Goal: Information Seeking & Learning: Learn about a topic

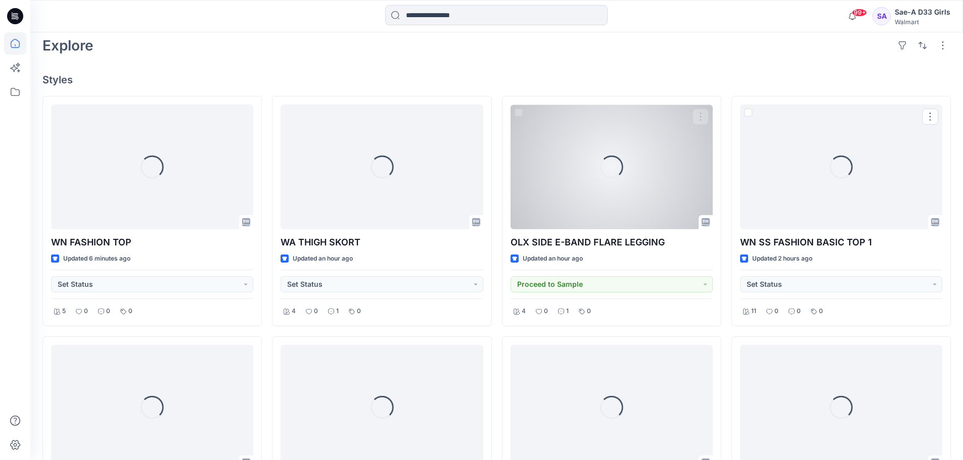
scroll to position [253, 0]
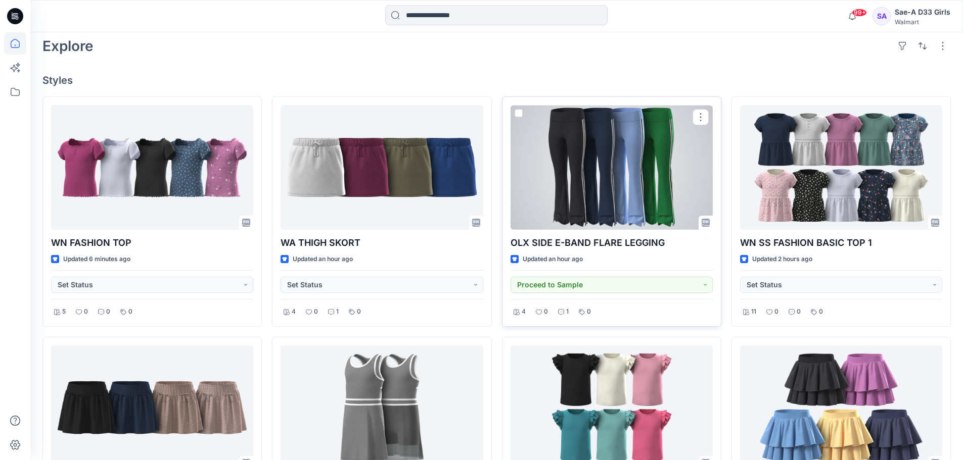
click at [598, 160] on div at bounding box center [611, 167] width 202 height 125
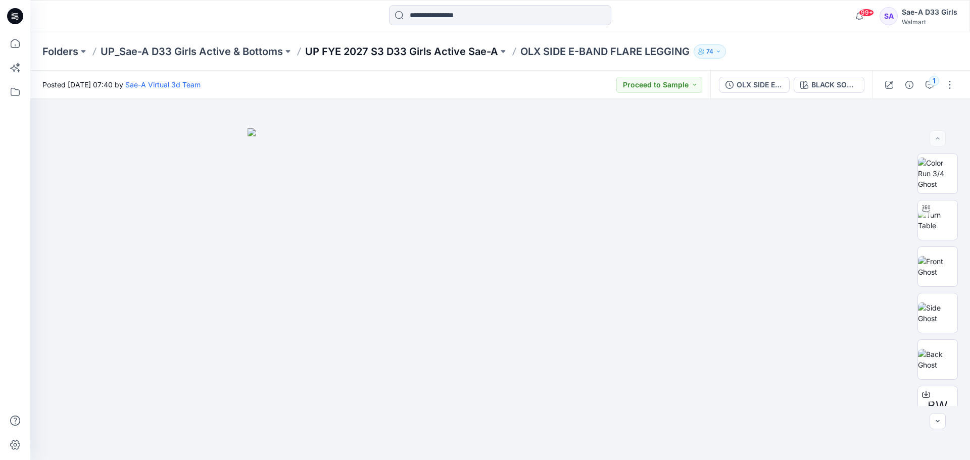
click at [424, 51] on p "UP FYE 2027 S3 D33 Girls Active Sae-A" at bounding box center [401, 51] width 193 height 14
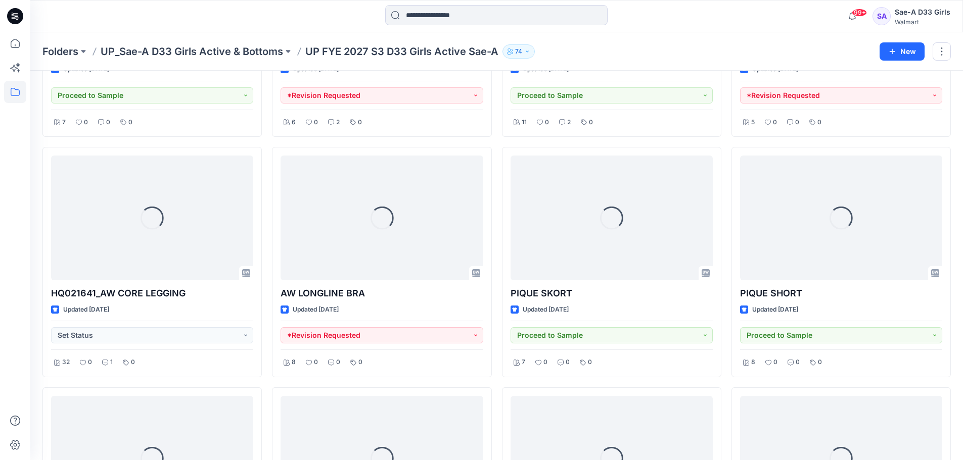
scroll to position [715, 0]
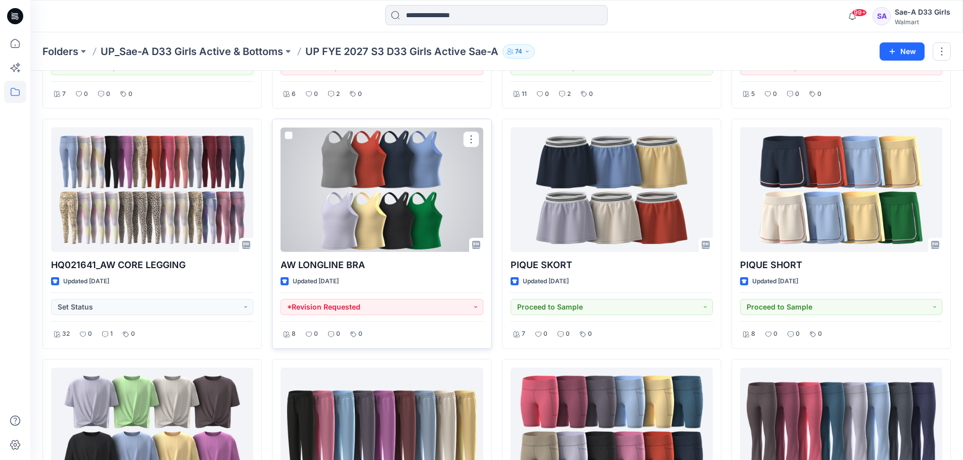
drag, startPoint x: 384, startPoint y: 178, endPoint x: 396, endPoint y: 171, distance: 13.6
click at [384, 178] on div at bounding box center [381, 189] width 202 height 125
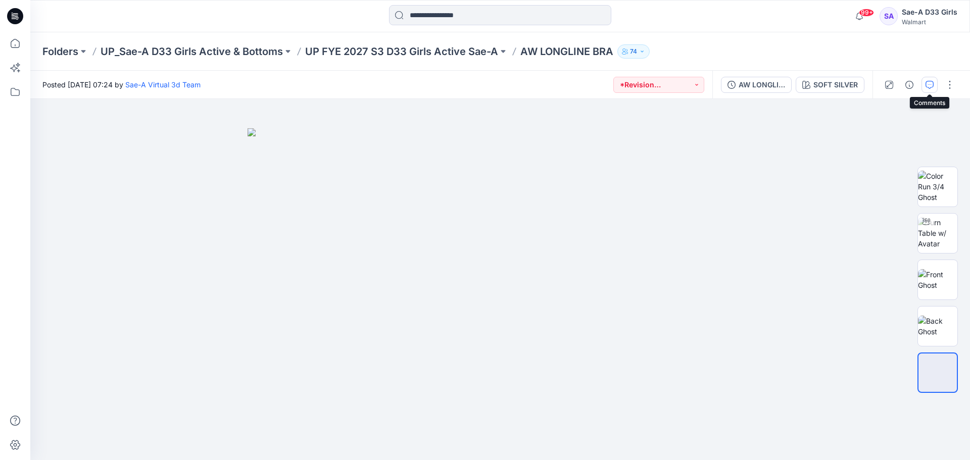
click at [931, 82] on icon "button" at bounding box center [930, 85] width 8 height 8
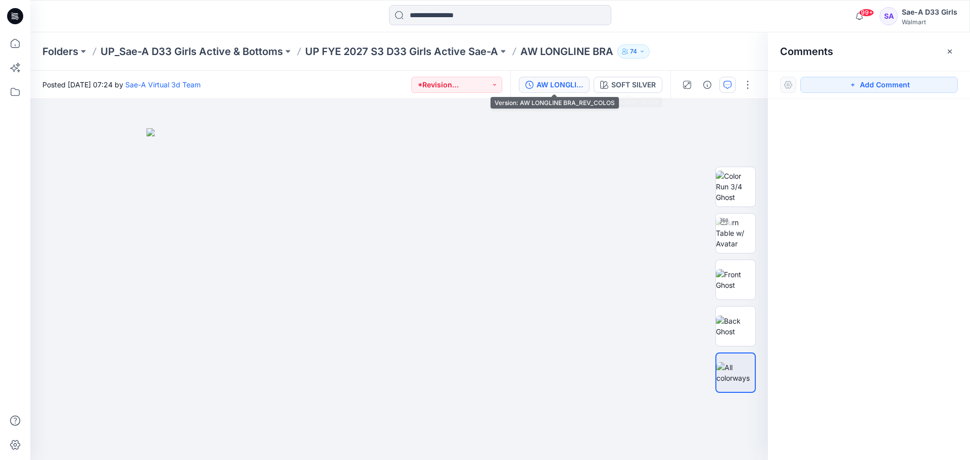
click at [584, 85] on button "AW LONGLINE BRA_REV_COLOS" at bounding box center [554, 85] width 71 height 16
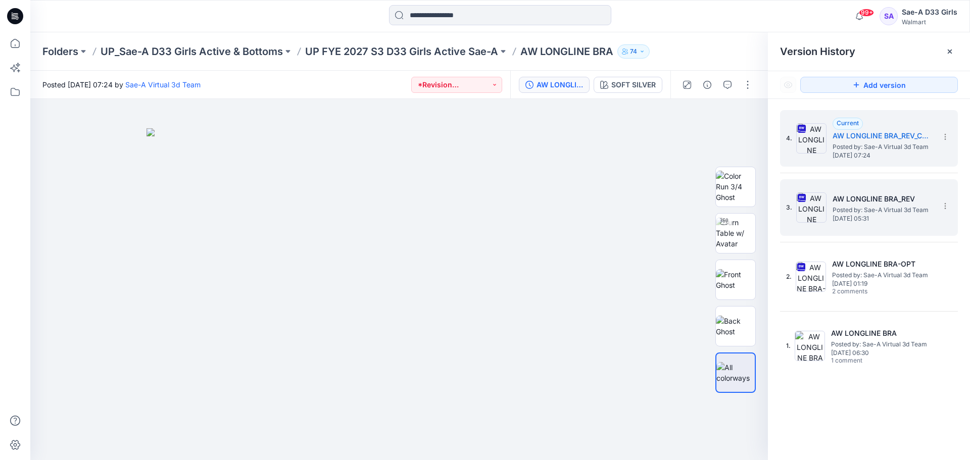
click at [876, 219] on span "[DATE] 05:31" at bounding box center [883, 218] width 101 height 7
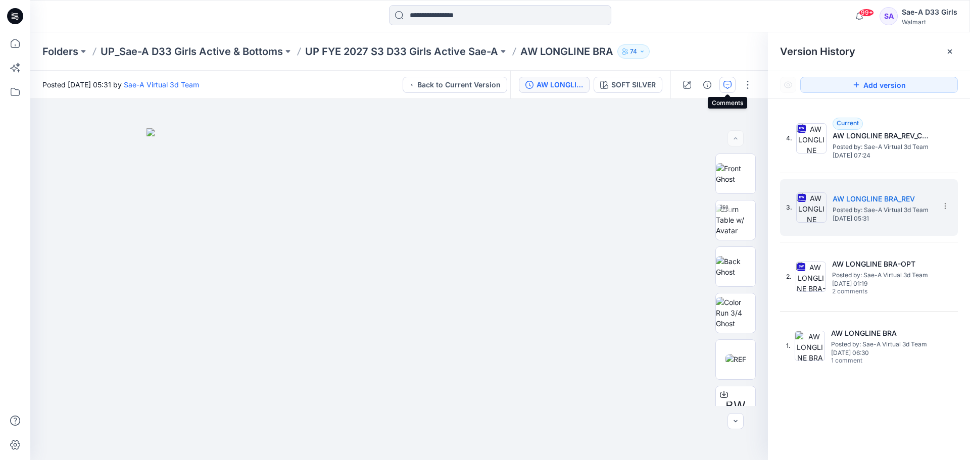
click at [727, 84] on icon "button" at bounding box center [728, 85] width 8 height 8
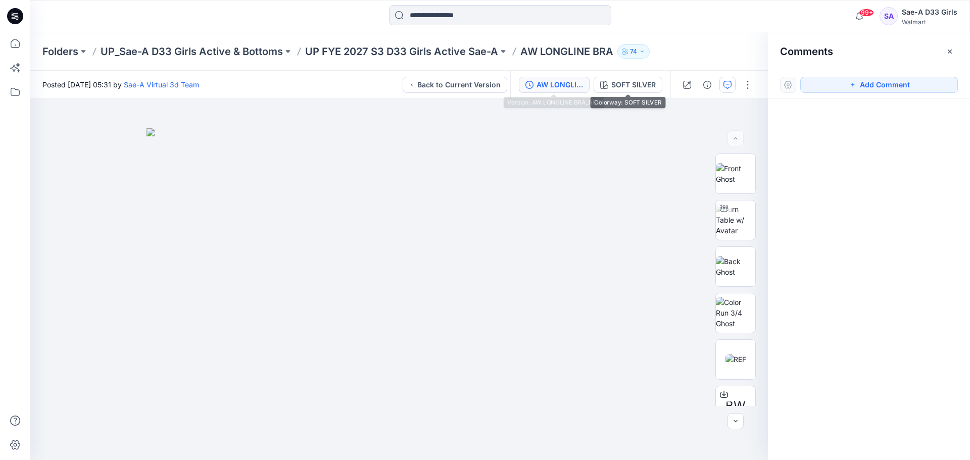
click at [581, 89] on div "AW LONGLINE BRA_REV" at bounding box center [560, 84] width 46 height 11
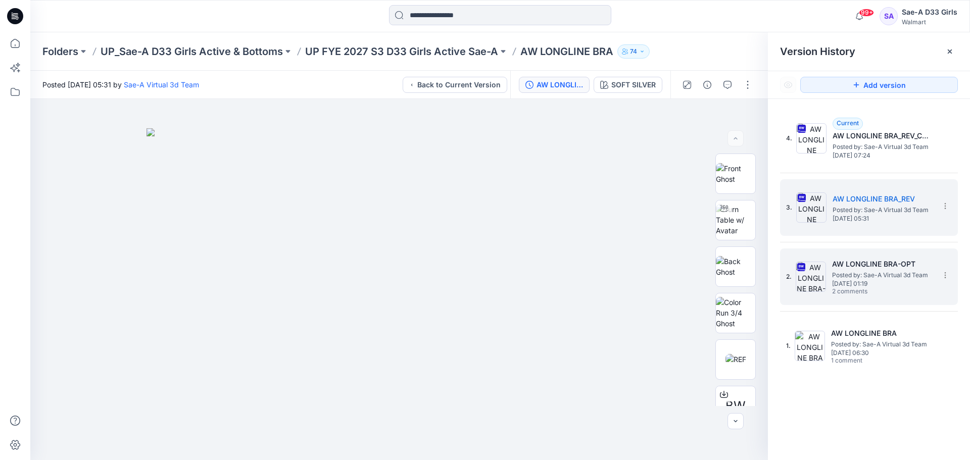
click at [885, 271] on span "Posted by: Sae-A Virtual 3d Team" at bounding box center [882, 275] width 101 height 10
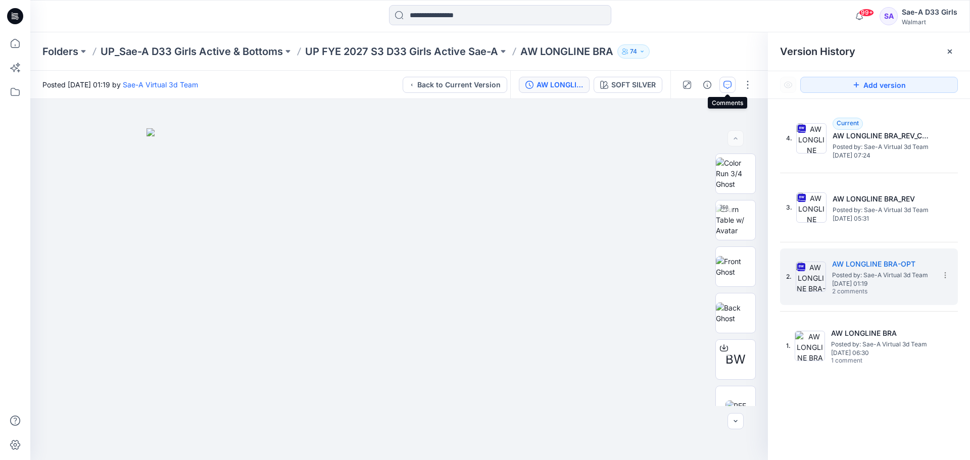
click at [727, 87] on icon "button" at bounding box center [728, 85] width 8 height 8
